Goal: Task Accomplishment & Management: Manage account settings

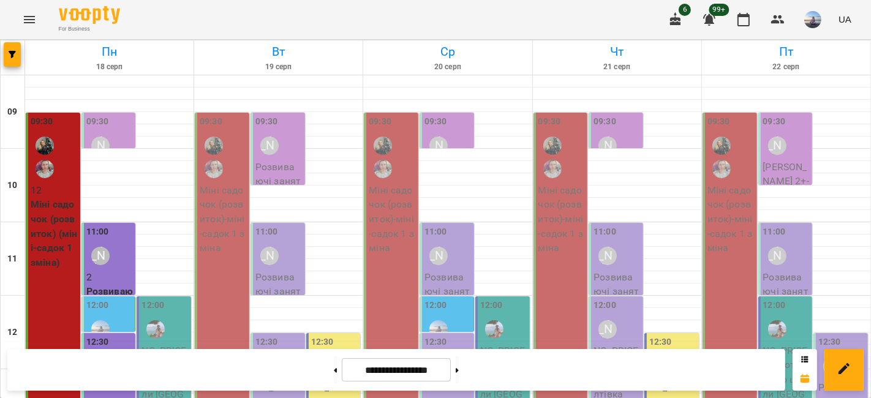
scroll to position [393, 0]
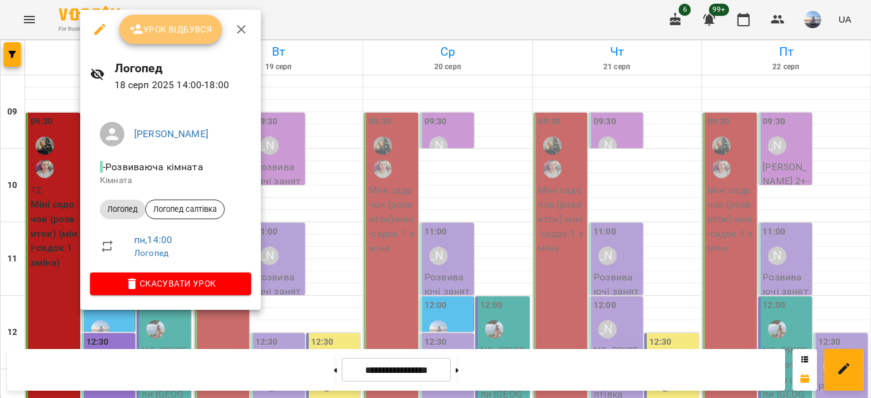
click at [152, 23] on span "Урок відбувся" at bounding box center [170, 29] width 83 height 15
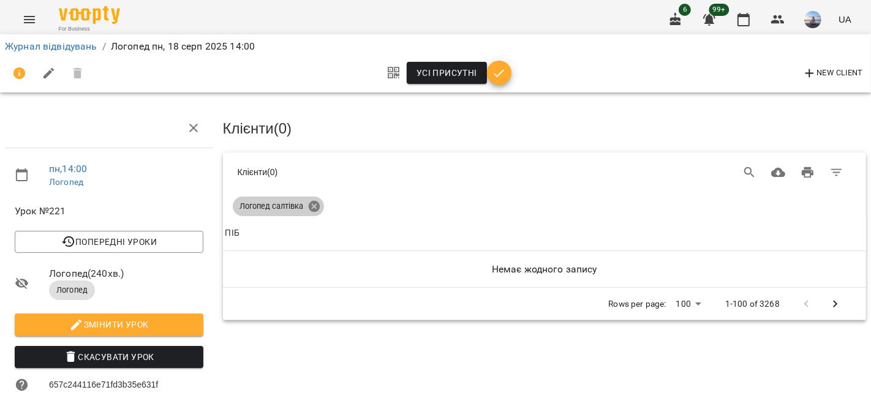
click at [317, 205] on icon at bounding box center [313, 206] width 11 height 11
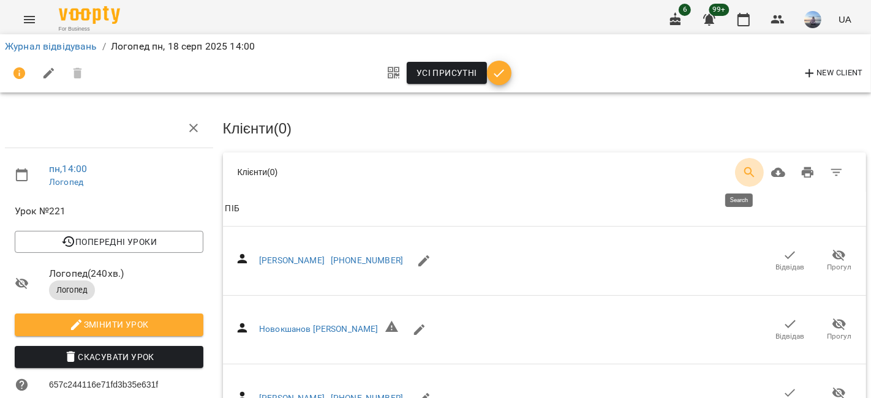
click at [742, 170] on icon "Search" at bounding box center [749, 172] width 15 height 15
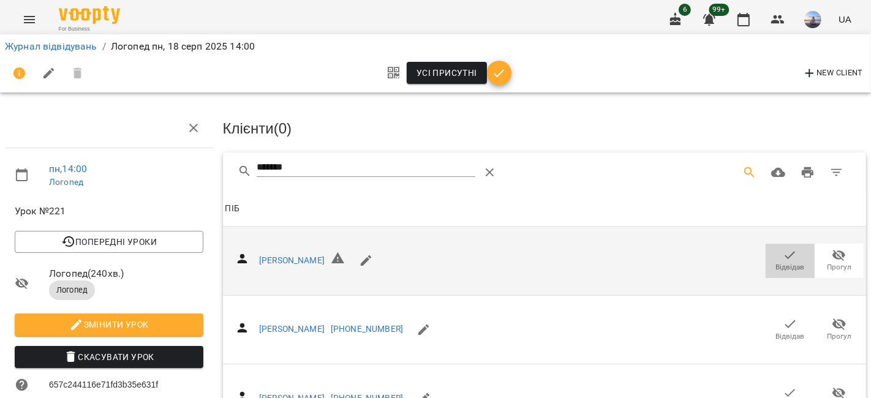
click at [777, 265] on span "Відвідав" at bounding box center [790, 267] width 29 height 10
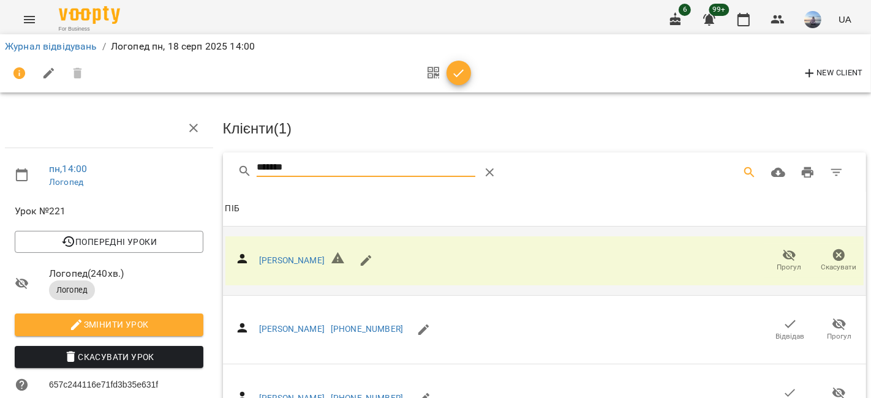
drag, startPoint x: 330, startPoint y: 167, endPoint x: 183, endPoint y: 159, distance: 146.6
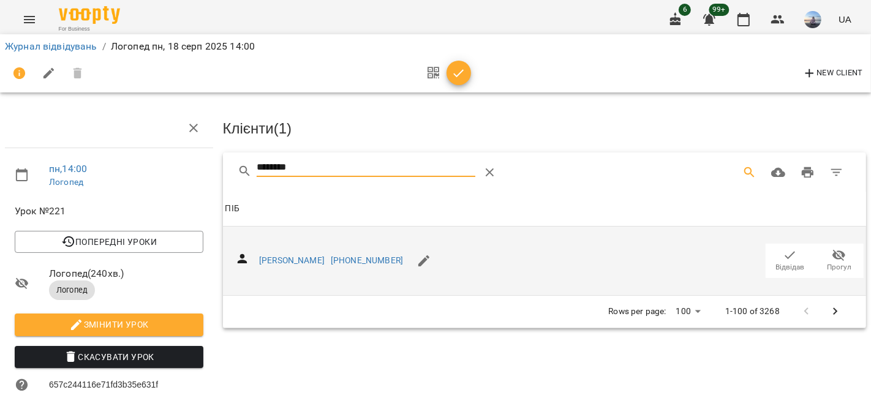
type input "********"
click at [786, 266] on span "Відвідав" at bounding box center [790, 267] width 29 height 10
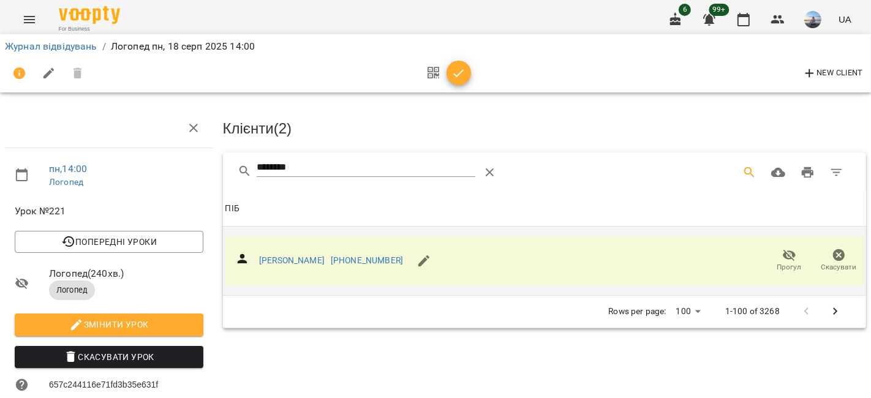
click at [461, 73] on icon "button" at bounding box center [458, 73] width 15 height 15
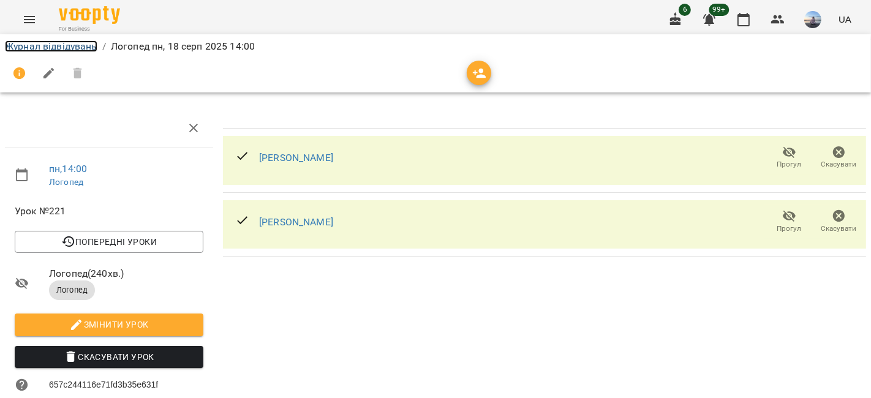
click at [53, 47] on link "Журнал відвідувань" at bounding box center [51, 46] width 92 height 12
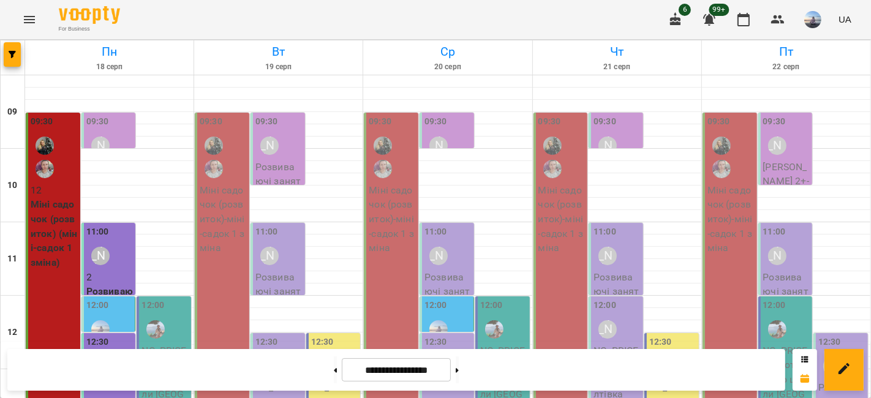
scroll to position [272, 0]
